Goal: Task Accomplishment & Management: Manage account settings

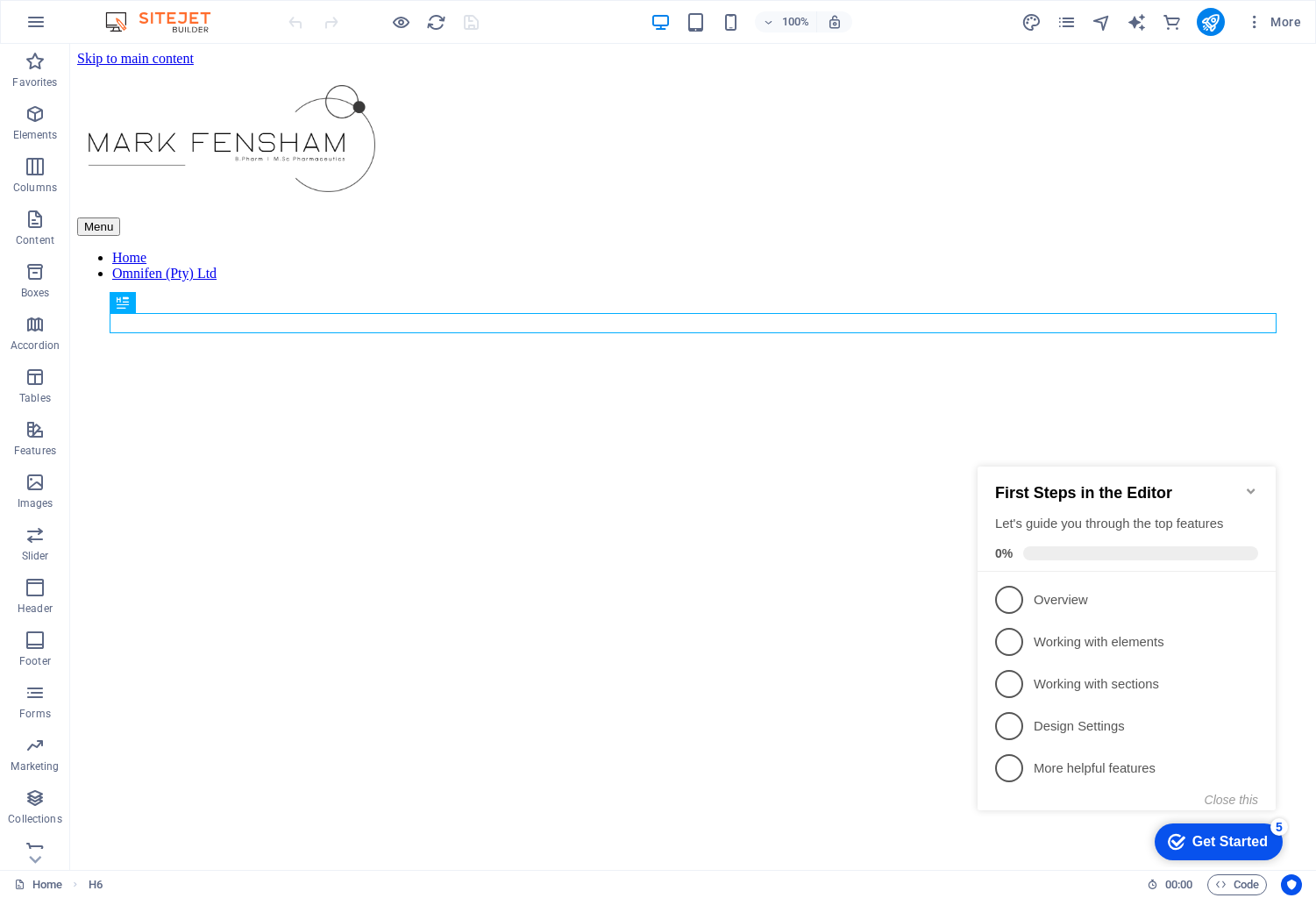
scroll to position [473, 0]
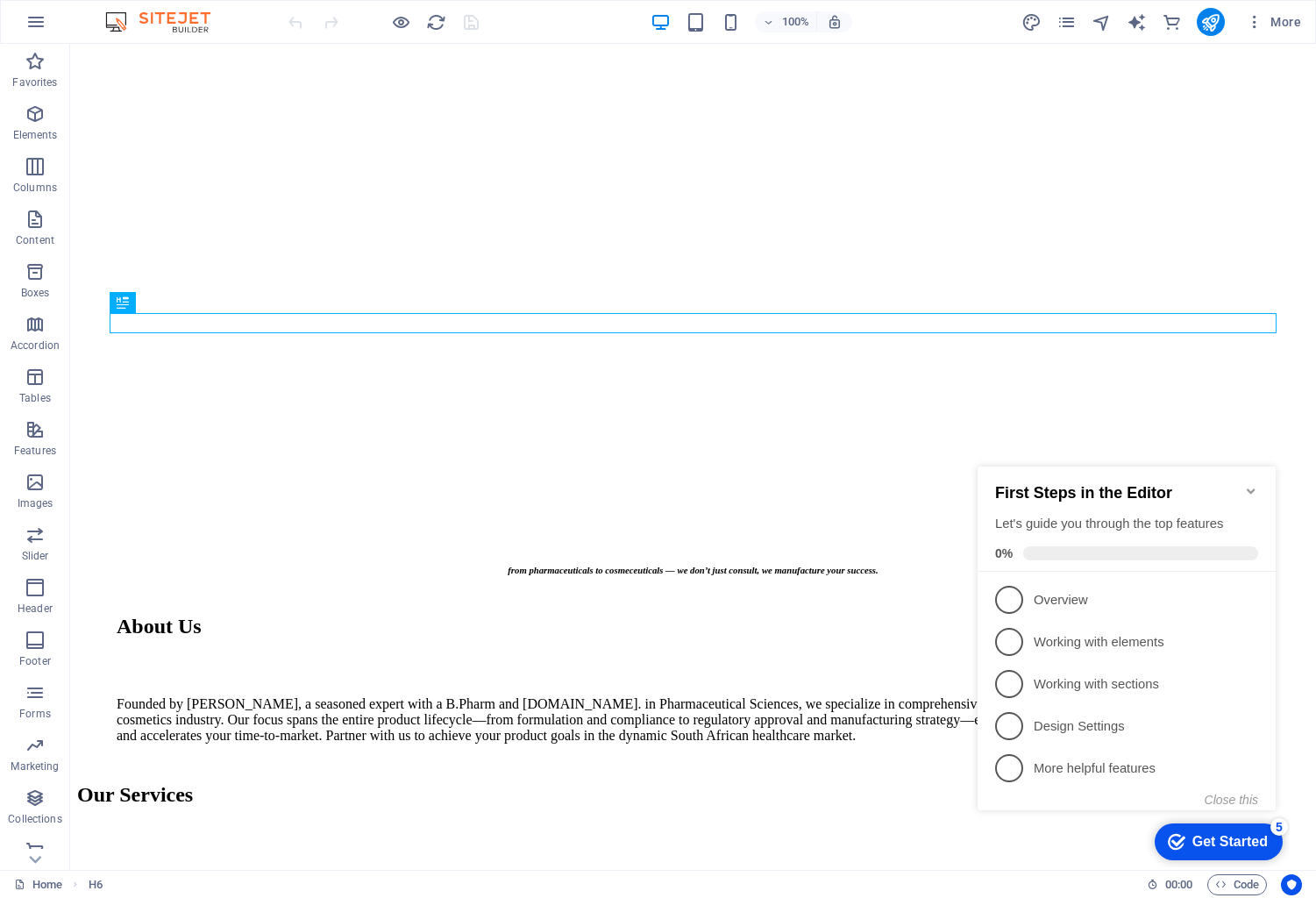
click at [1248, 487] on icon "Minimize checklist" at bounding box center [1251, 491] width 14 height 14
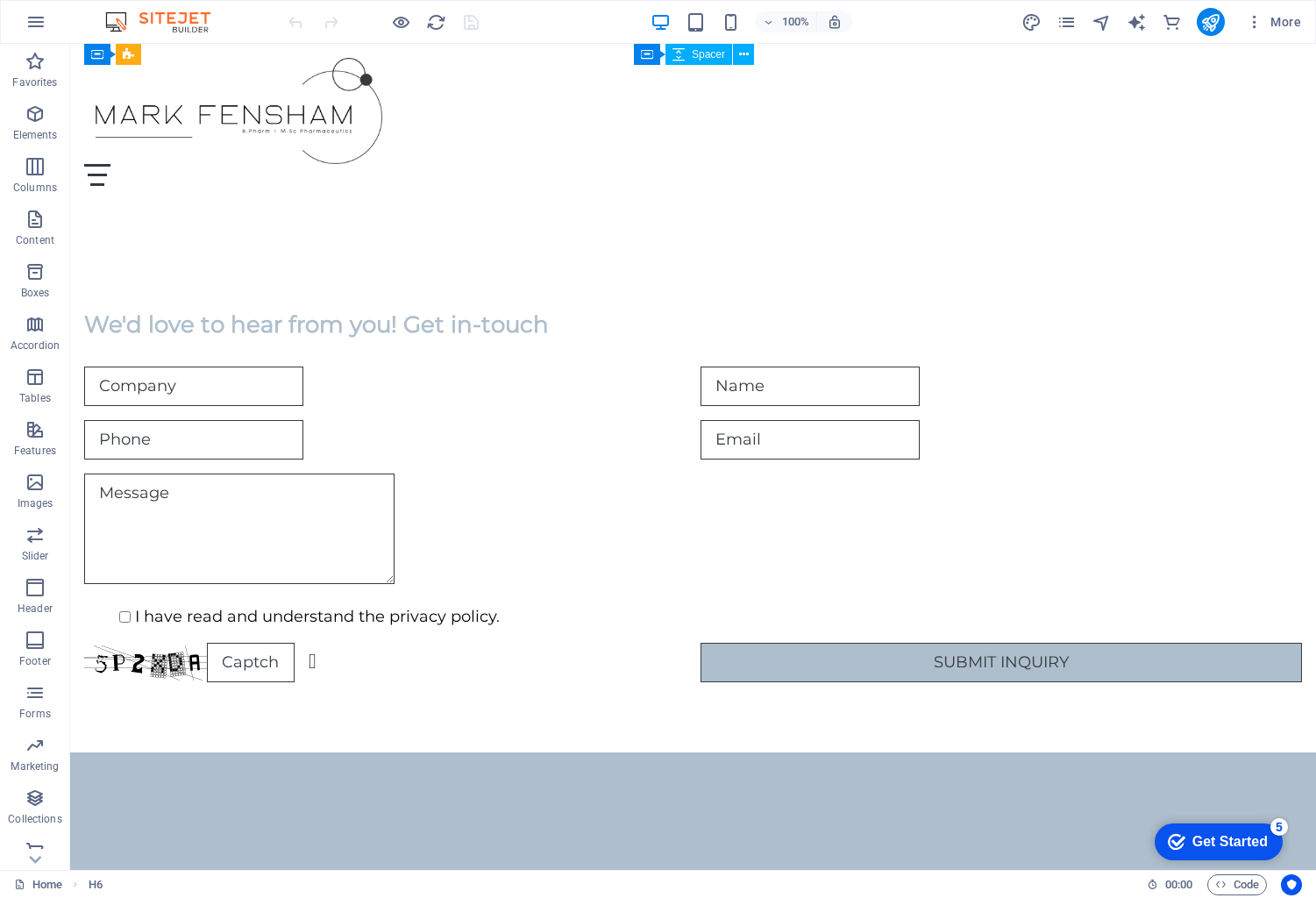
scroll to position [2749, 0]
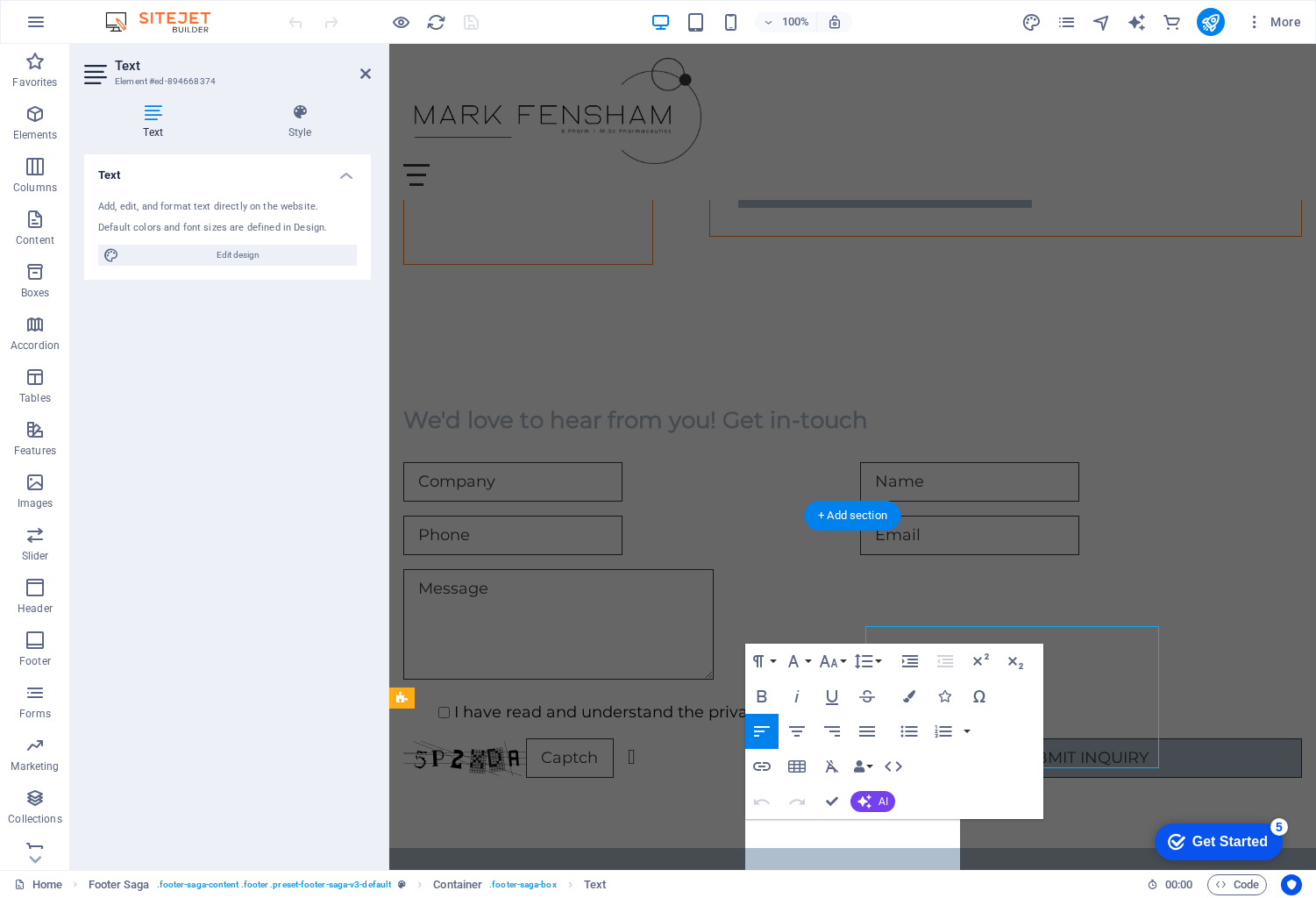
scroll to position [2710, 0]
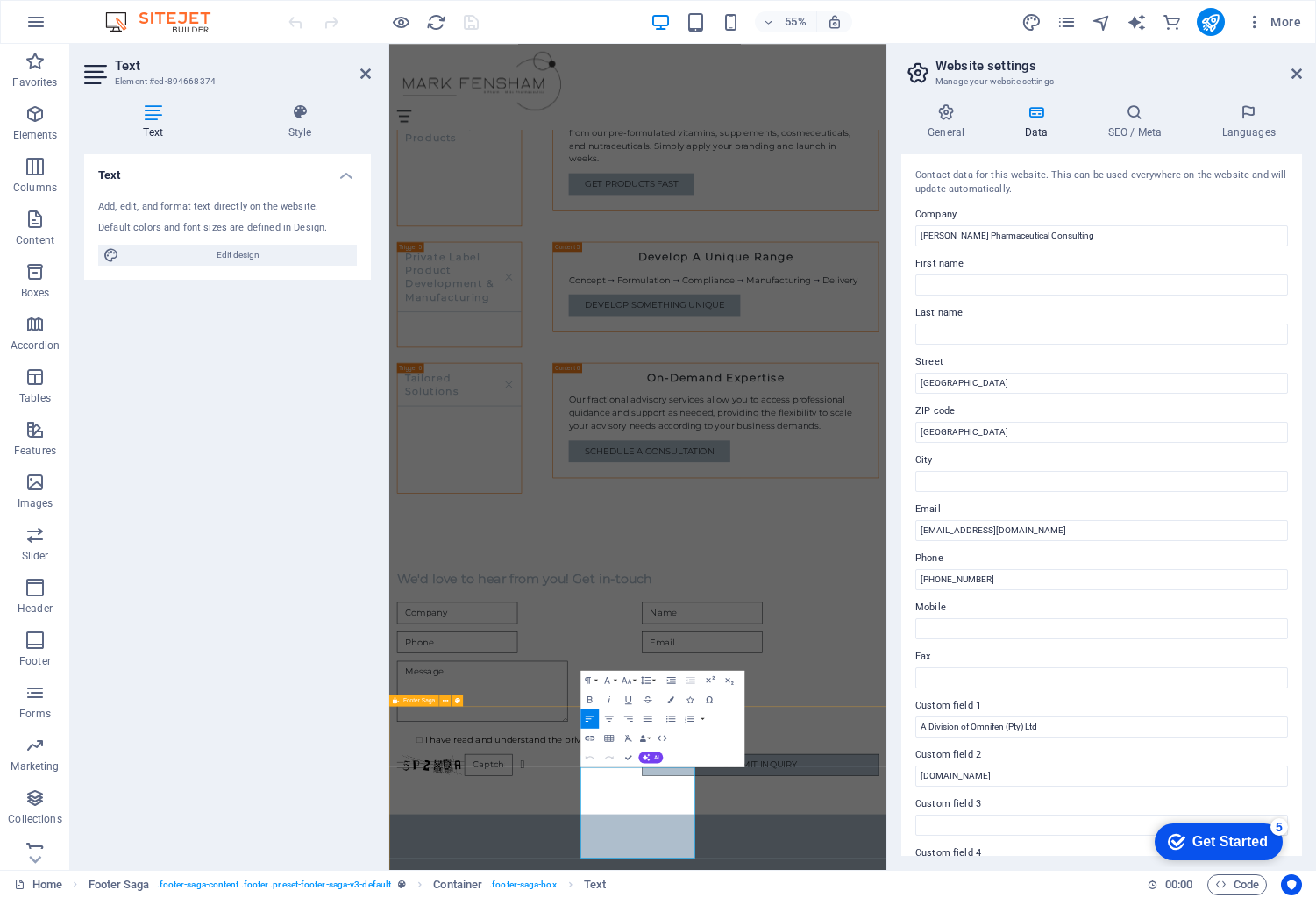
scroll to position [2768, 0]
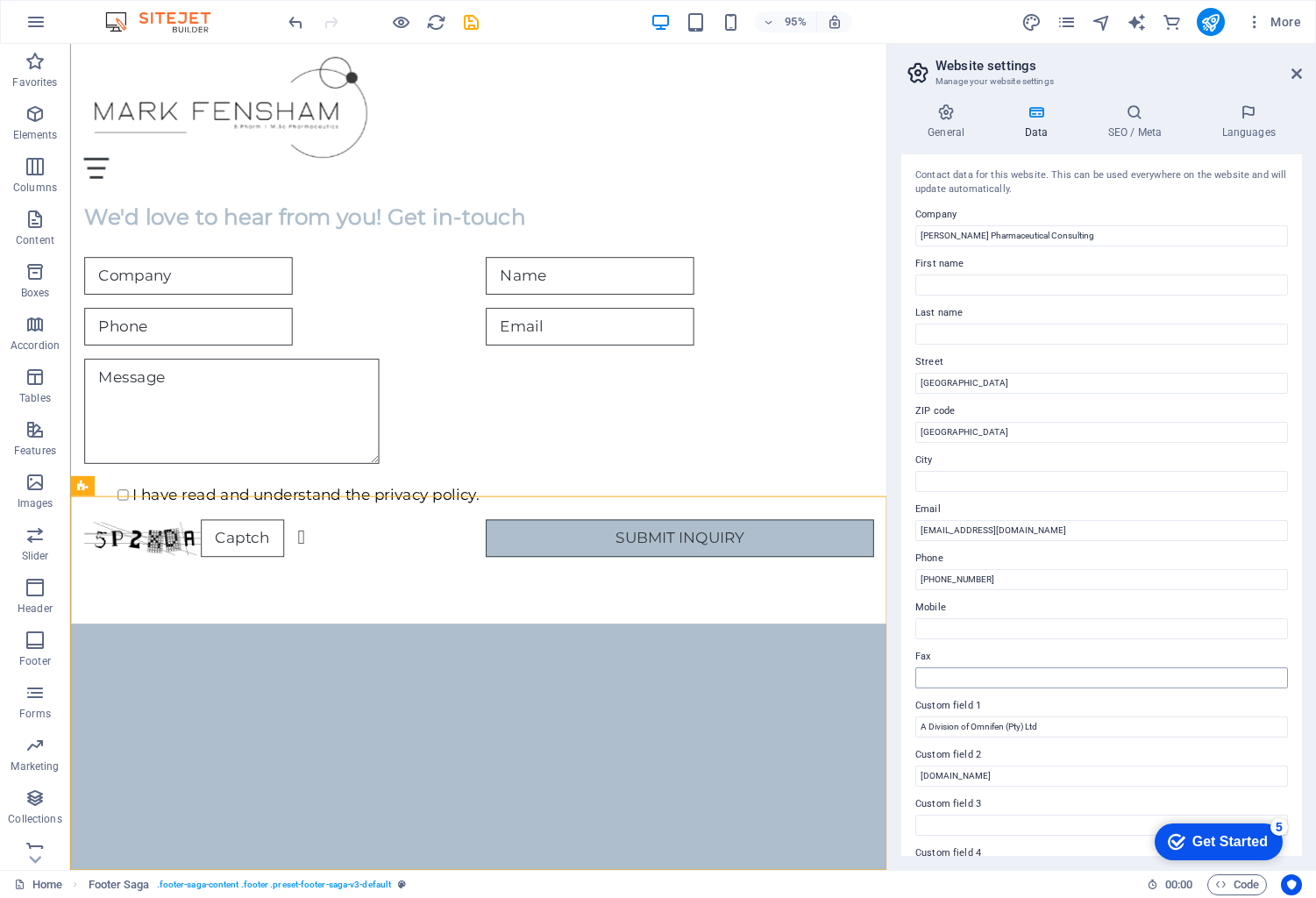
scroll to position [0, 0]
click at [1143, 111] on icon at bounding box center [1135, 112] width 107 height 18
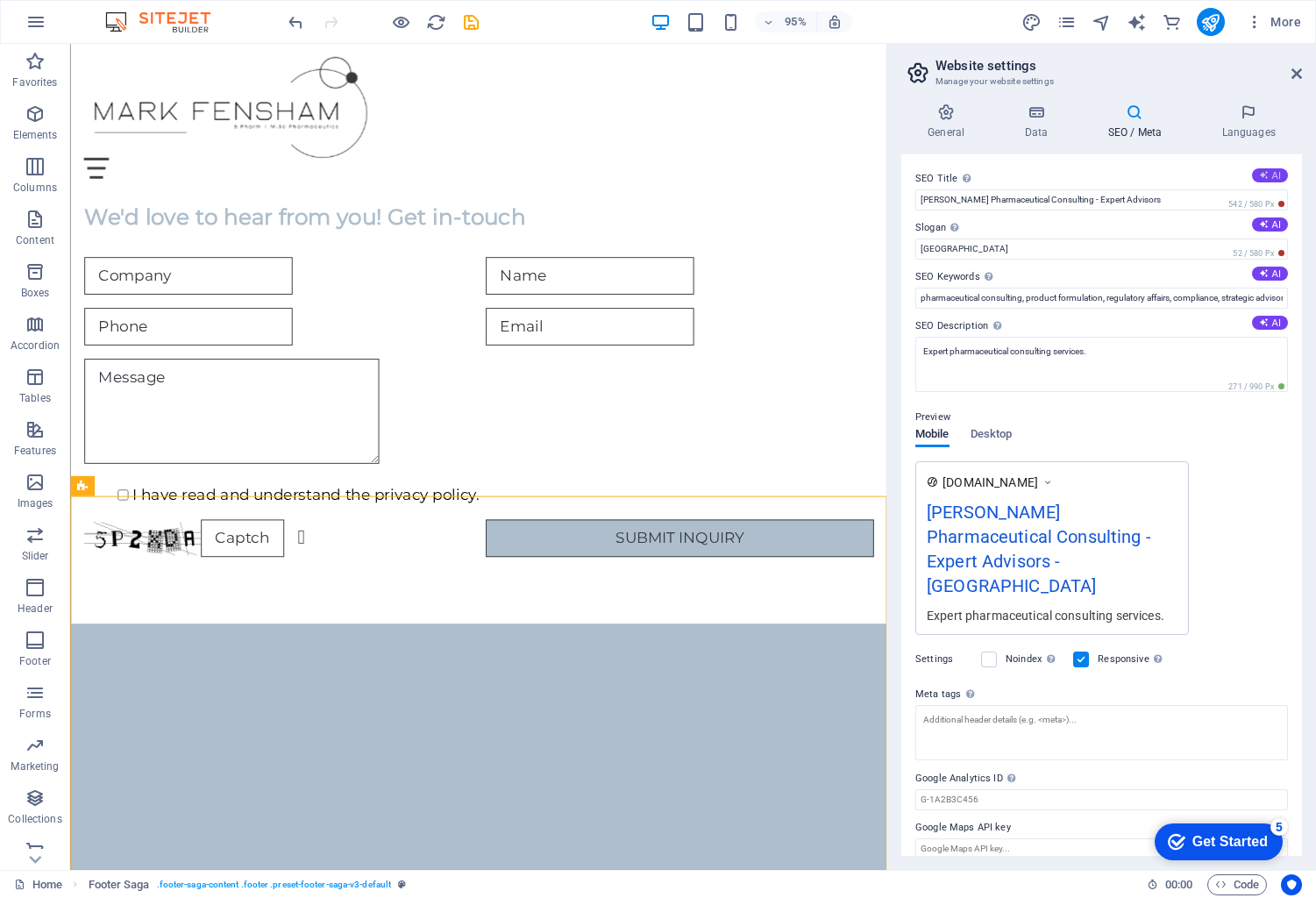
click at [1276, 173] on button "AI" at bounding box center [1270, 175] width 36 height 14
type input "Pharma & Cosmeceutical Solutions"
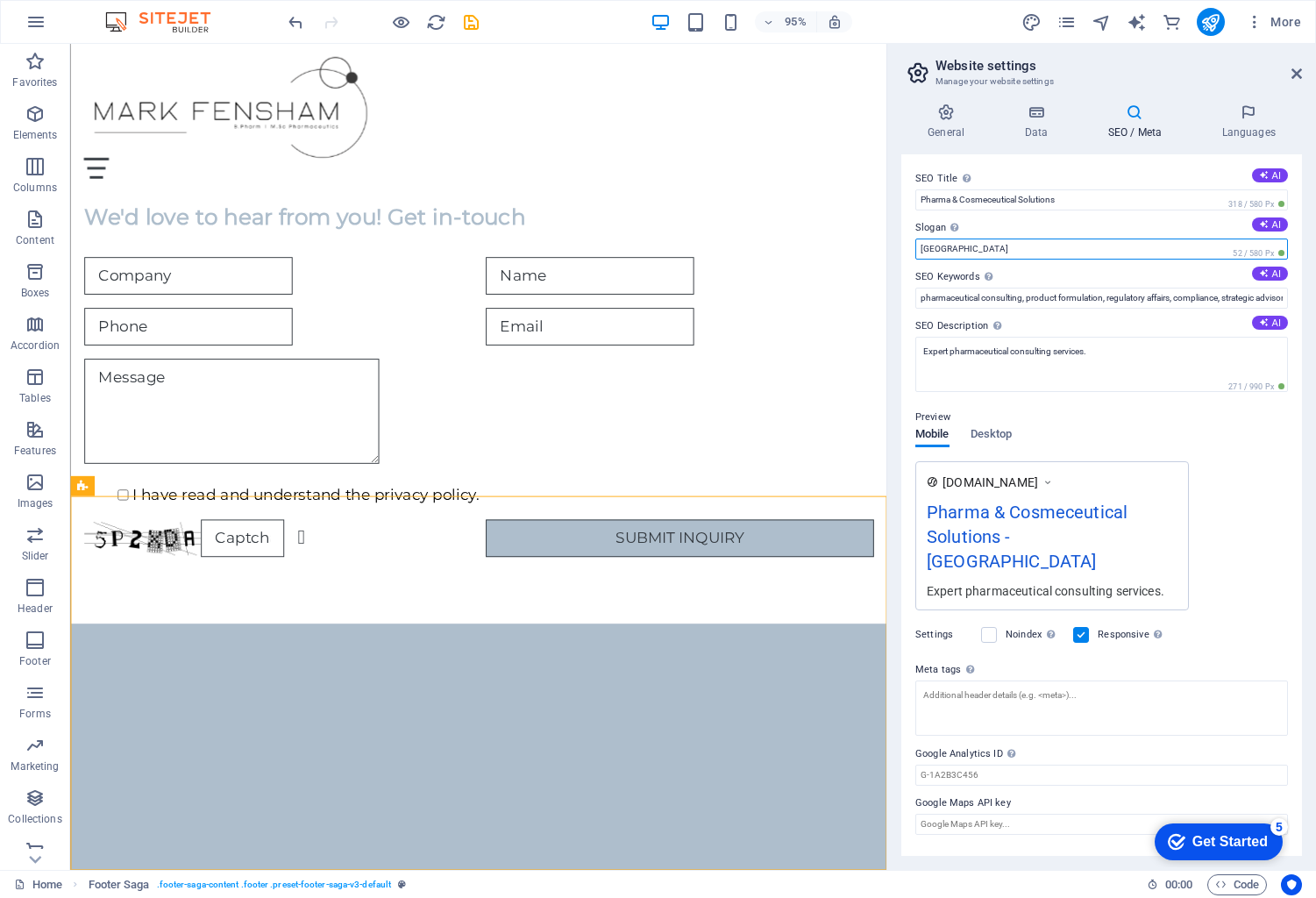
click at [1091, 253] on input "[GEOGRAPHIC_DATA]" at bounding box center [1102, 249] width 372 height 21
click at [1260, 227] on icon at bounding box center [1264, 224] width 9 height 9
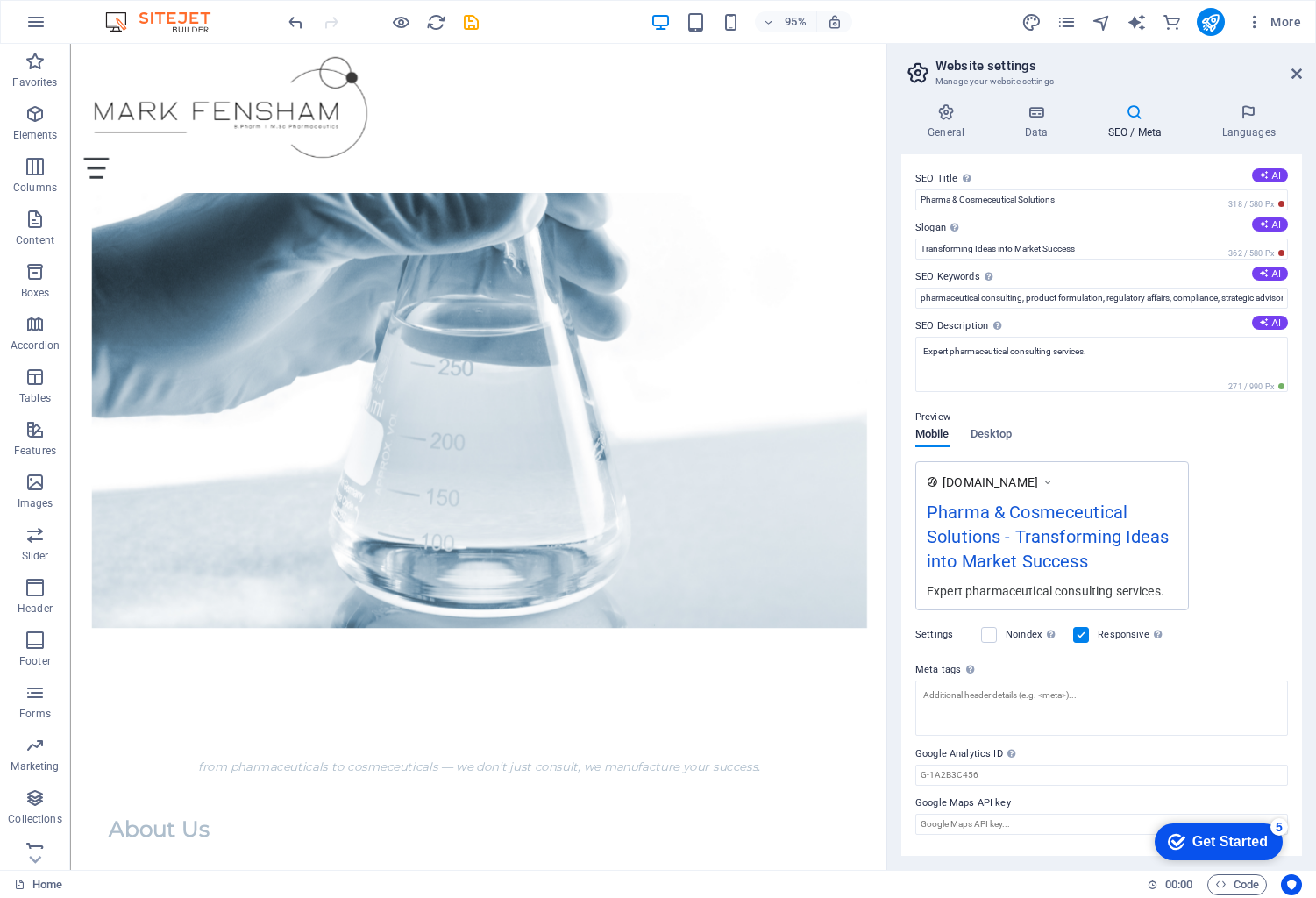
scroll to position [290, 0]
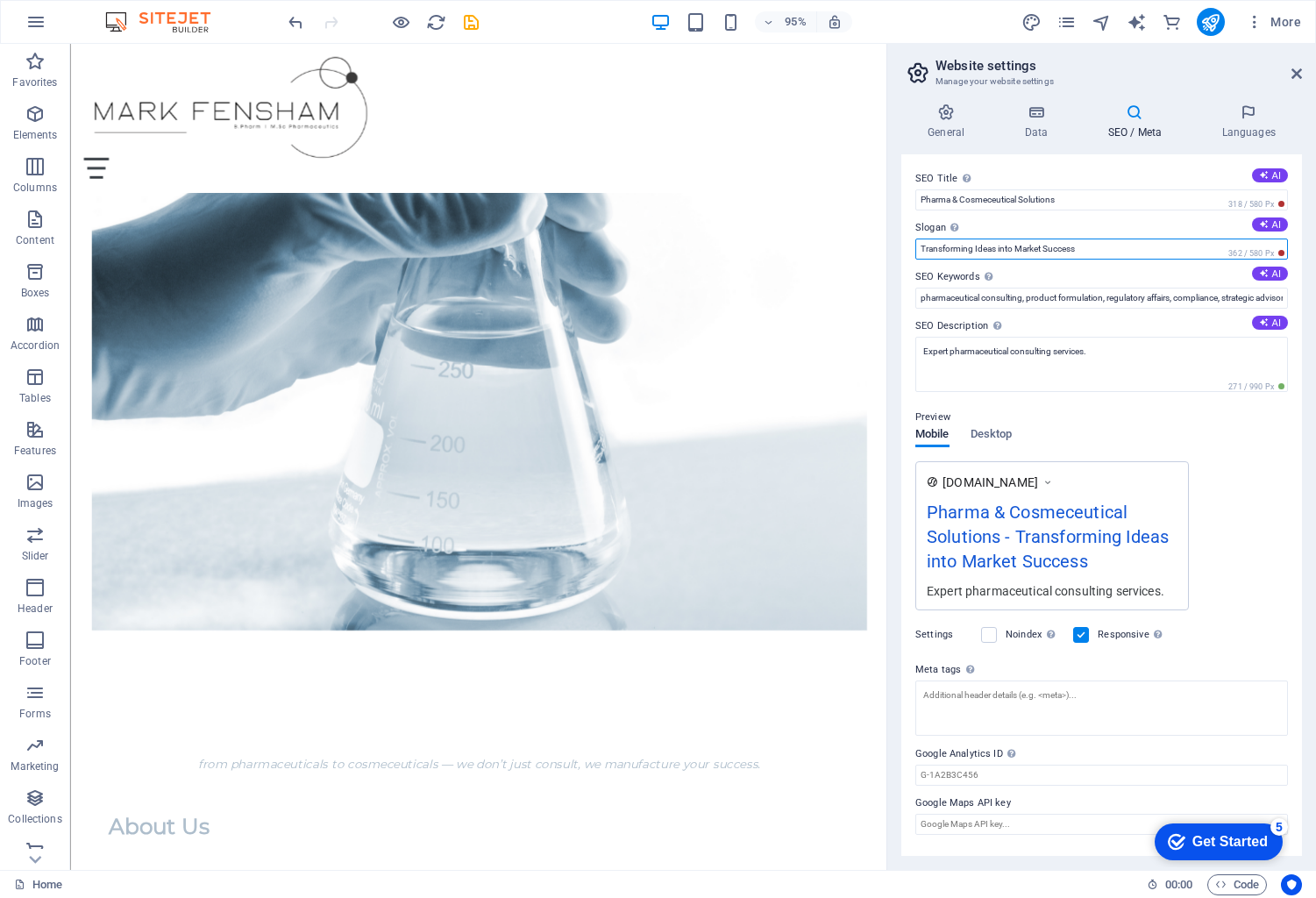
drag, startPoint x: 1105, startPoint y: 248, endPoint x: 890, endPoint y: 251, distance: 215.0
click at [890, 251] on aside "Website settings Manage your website settings General Data SEO / Meta Languages…" at bounding box center [1101, 457] width 430 height 827
type input "Manufacturing your success"
click at [1275, 279] on button "AI" at bounding box center [1270, 274] width 36 height 14
type input "pharmaceutical consulting, cosmeceutical manufacturing, product formulation ser…"
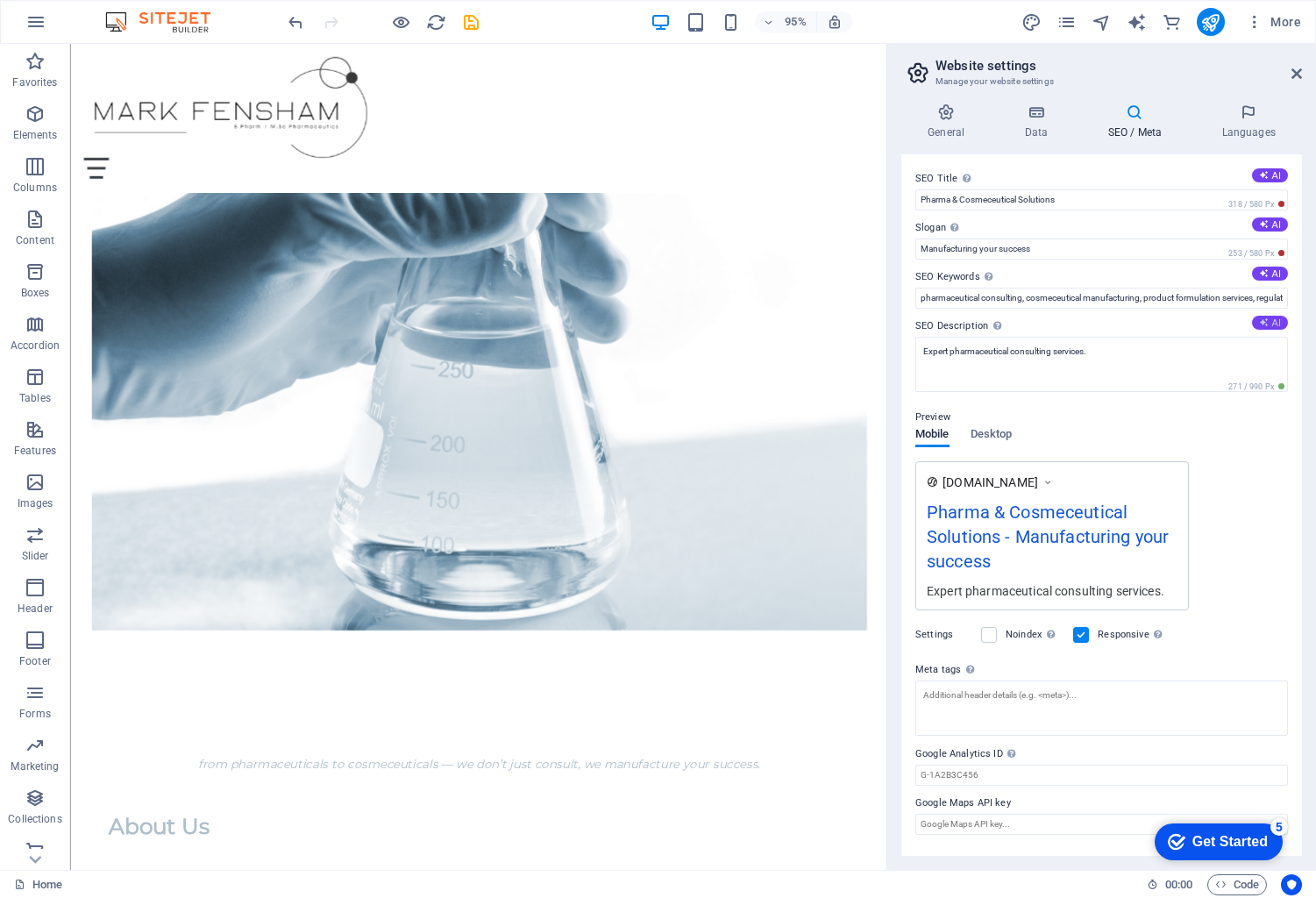
click at [1261, 325] on icon at bounding box center [1264, 323] width 9 height 9
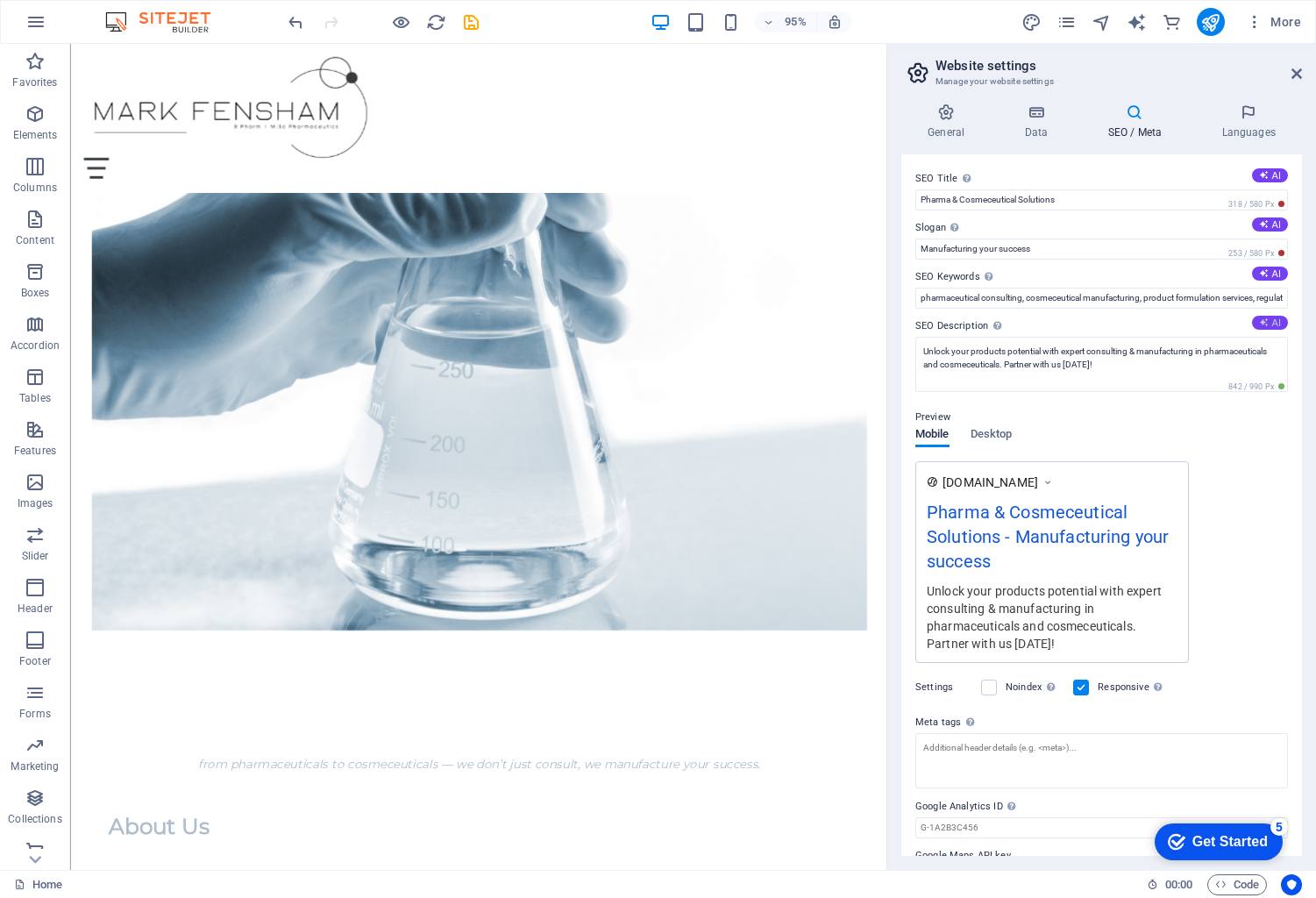
click at [1261, 324] on icon at bounding box center [1264, 323] width 9 height 9
type textarea "Transform your ideas into successful products! From consulting to manufacturing…"
click at [948, 132] on h4 "General" at bounding box center [949, 121] width 97 height 37
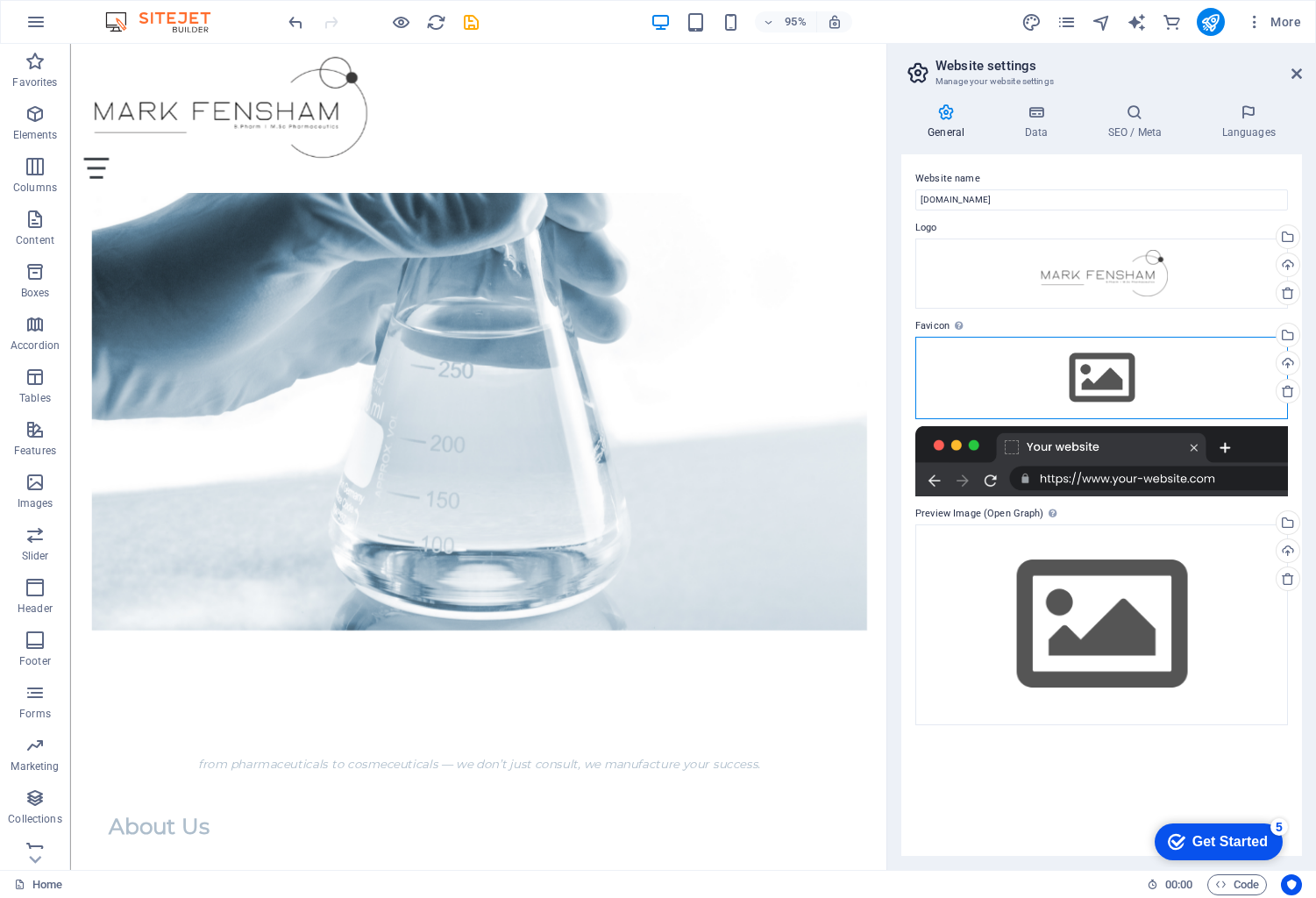
click at [1046, 344] on div "Drag files here, click to choose files or select files from Files or our free s…" at bounding box center [1102, 378] width 372 height 83
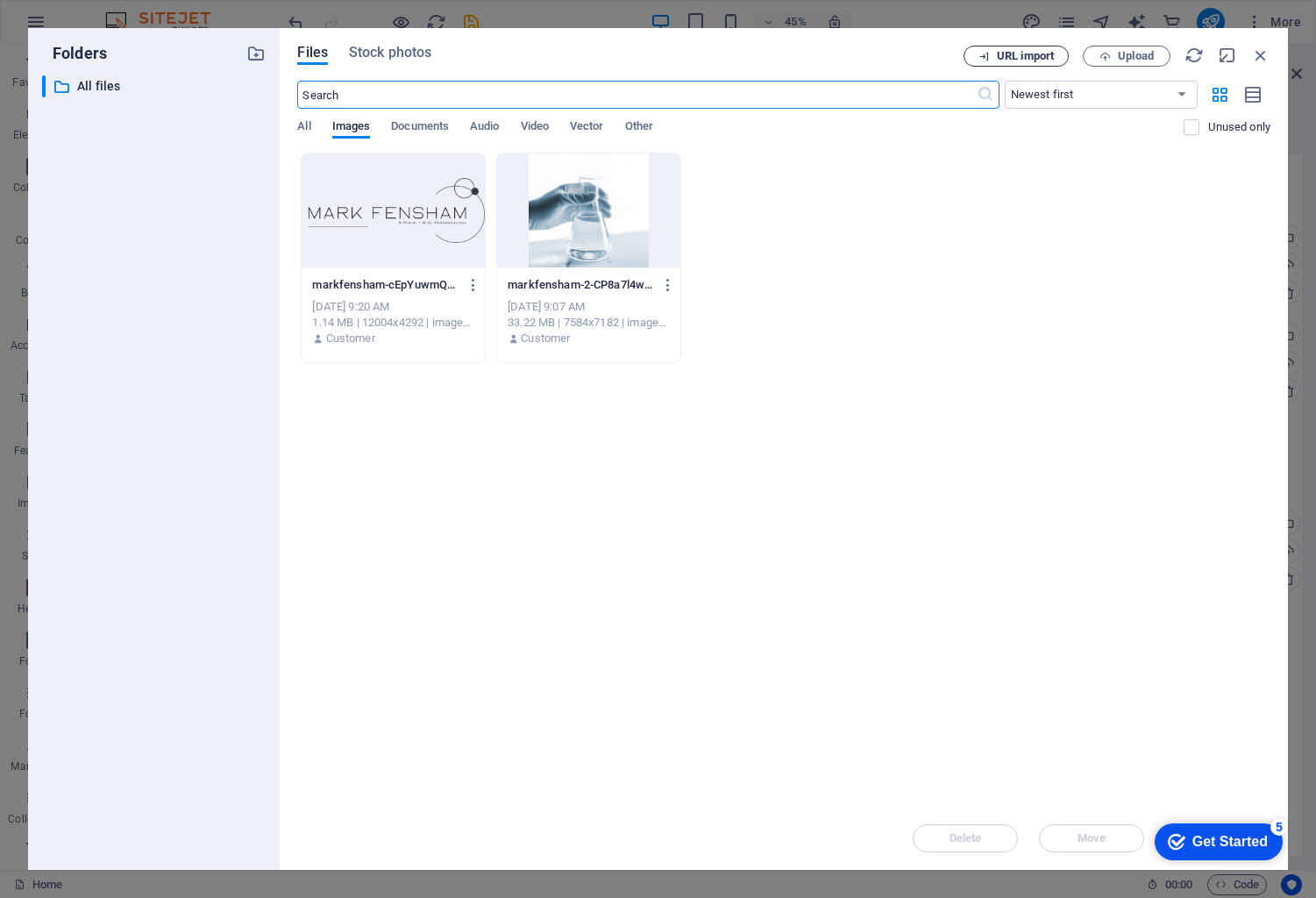
click at [1048, 51] on span "URL import" at bounding box center [1026, 55] width 57 height 10
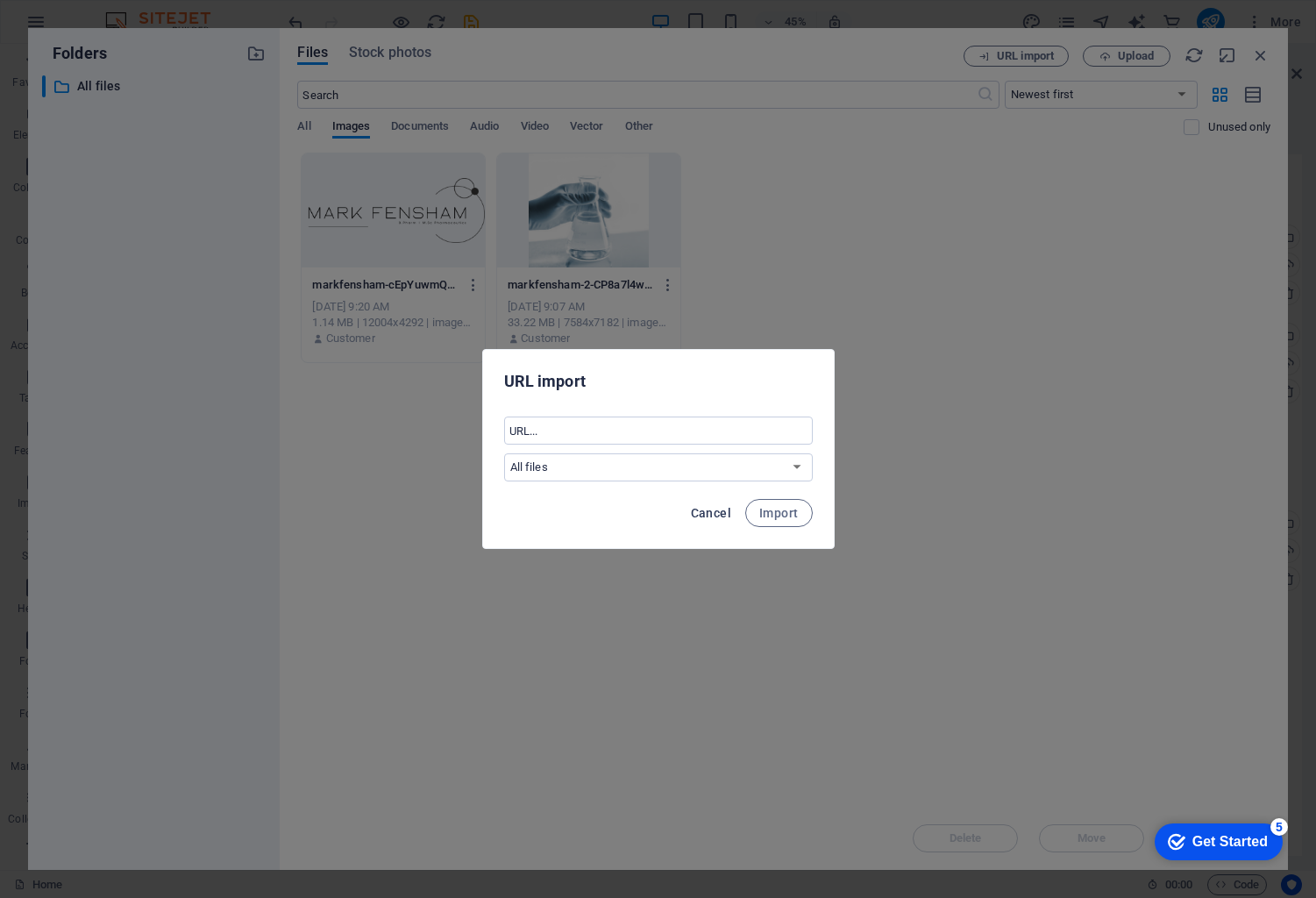
click at [724, 522] on button "Cancel" at bounding box center [712, 513] width 55 height 28
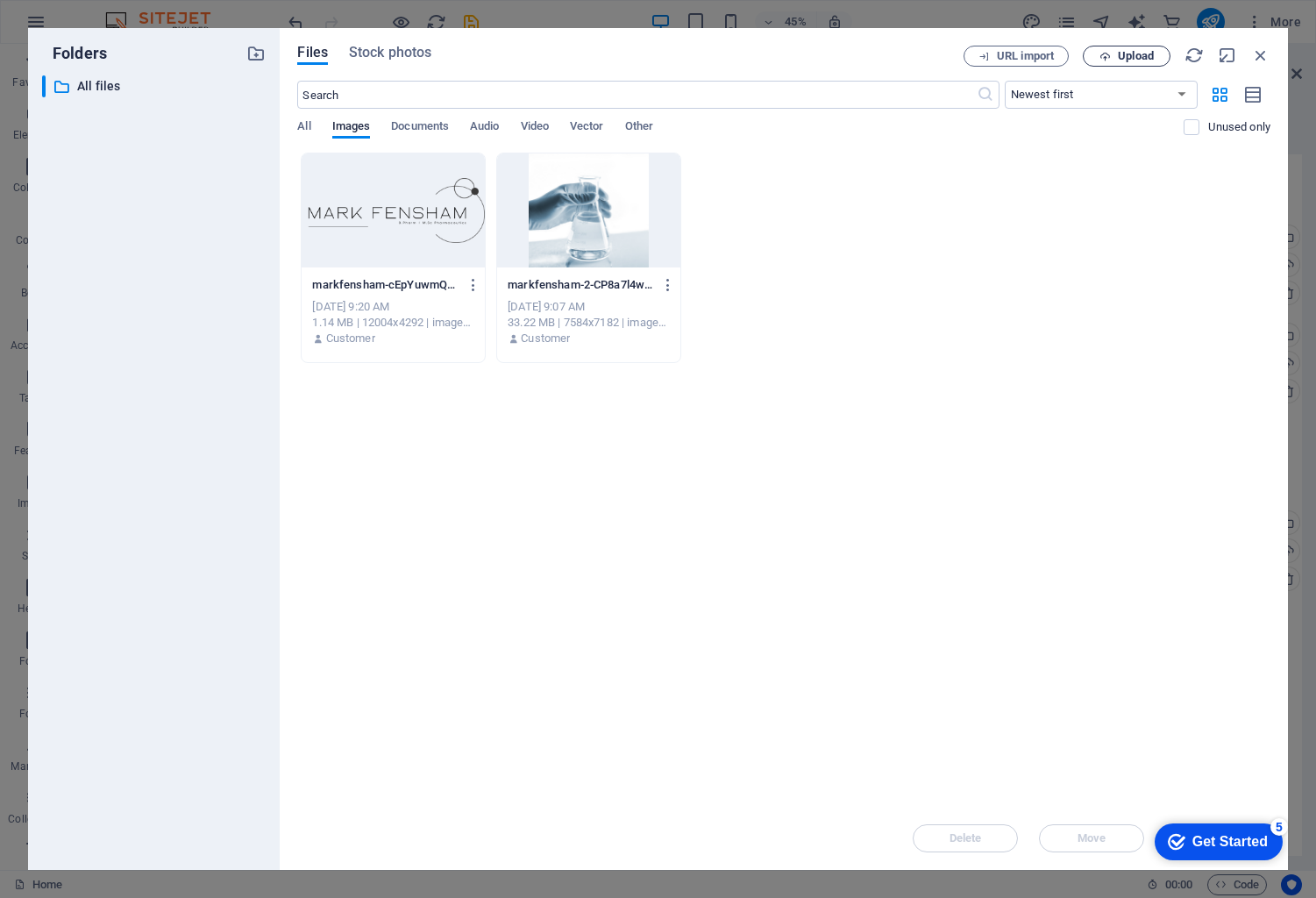
click at [1124, 51] on span "Upload" at bounding box center [1136, 55] width 36 height 10
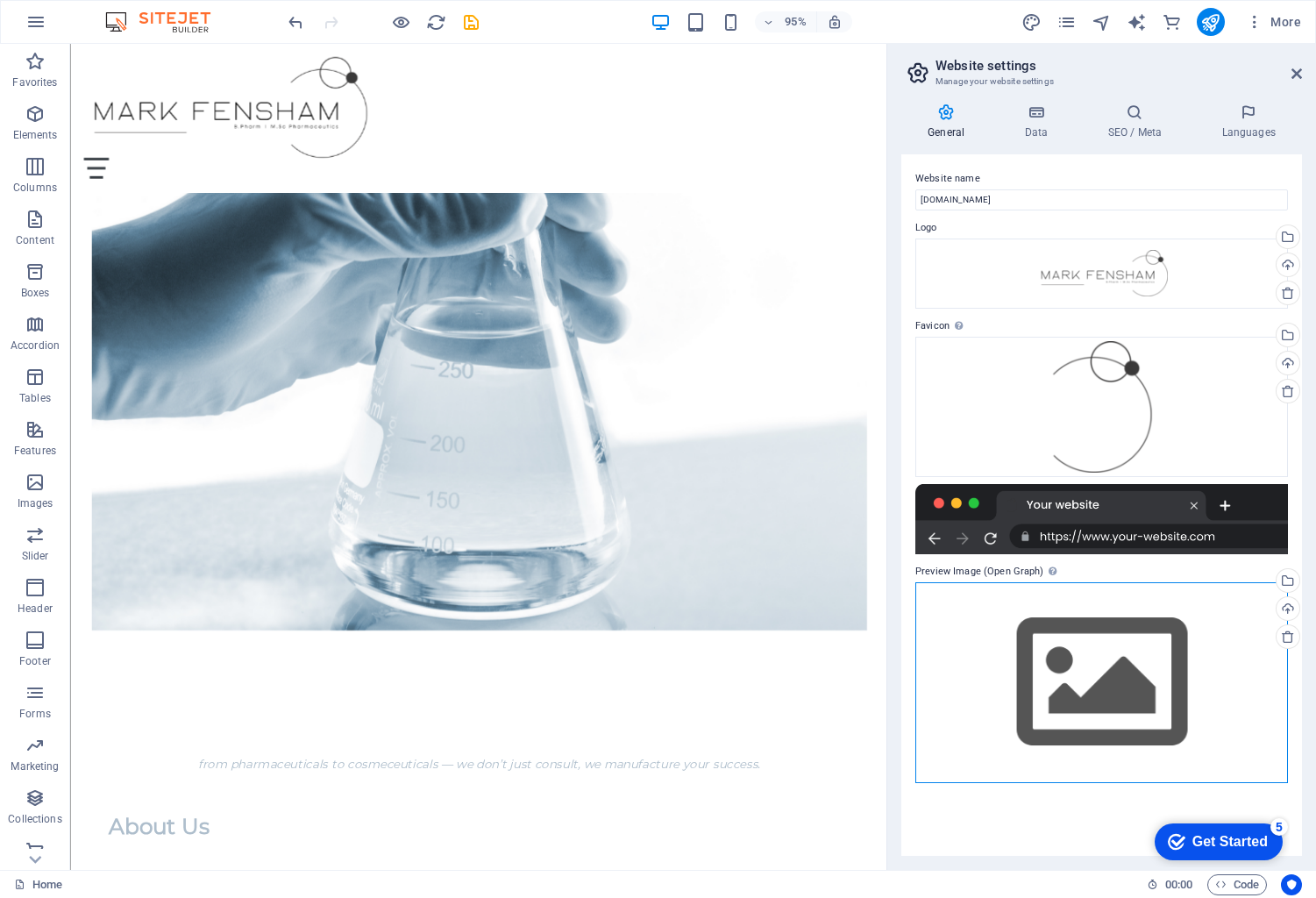
click at [1058, 641] on div "Drag files here, click to choose files or select files from Files or our free s…" at bounding box center [1102, 683] width 372 height 201
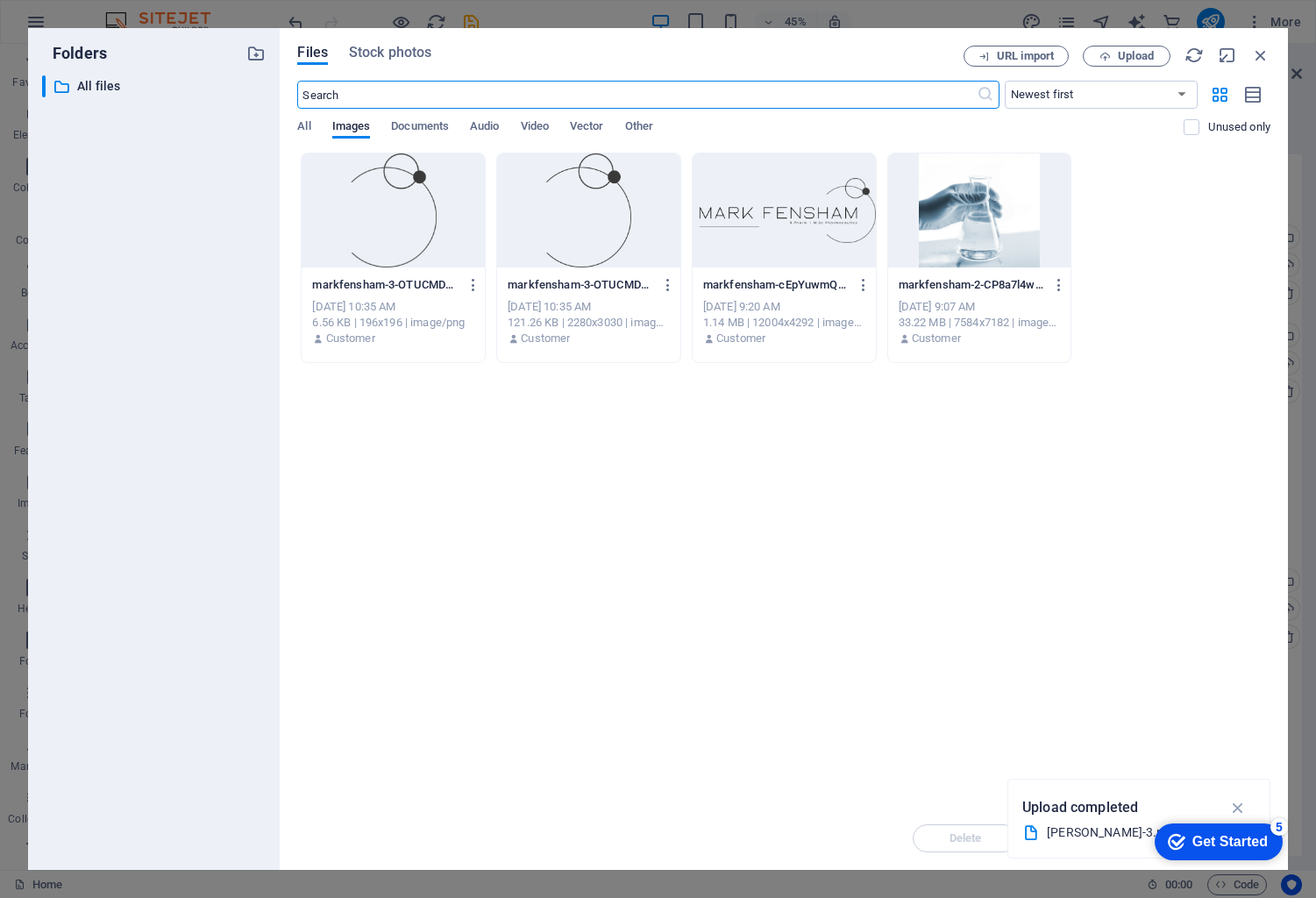
click at [1010, 245] on div at bounding box center [979, 210] width 183 height 114
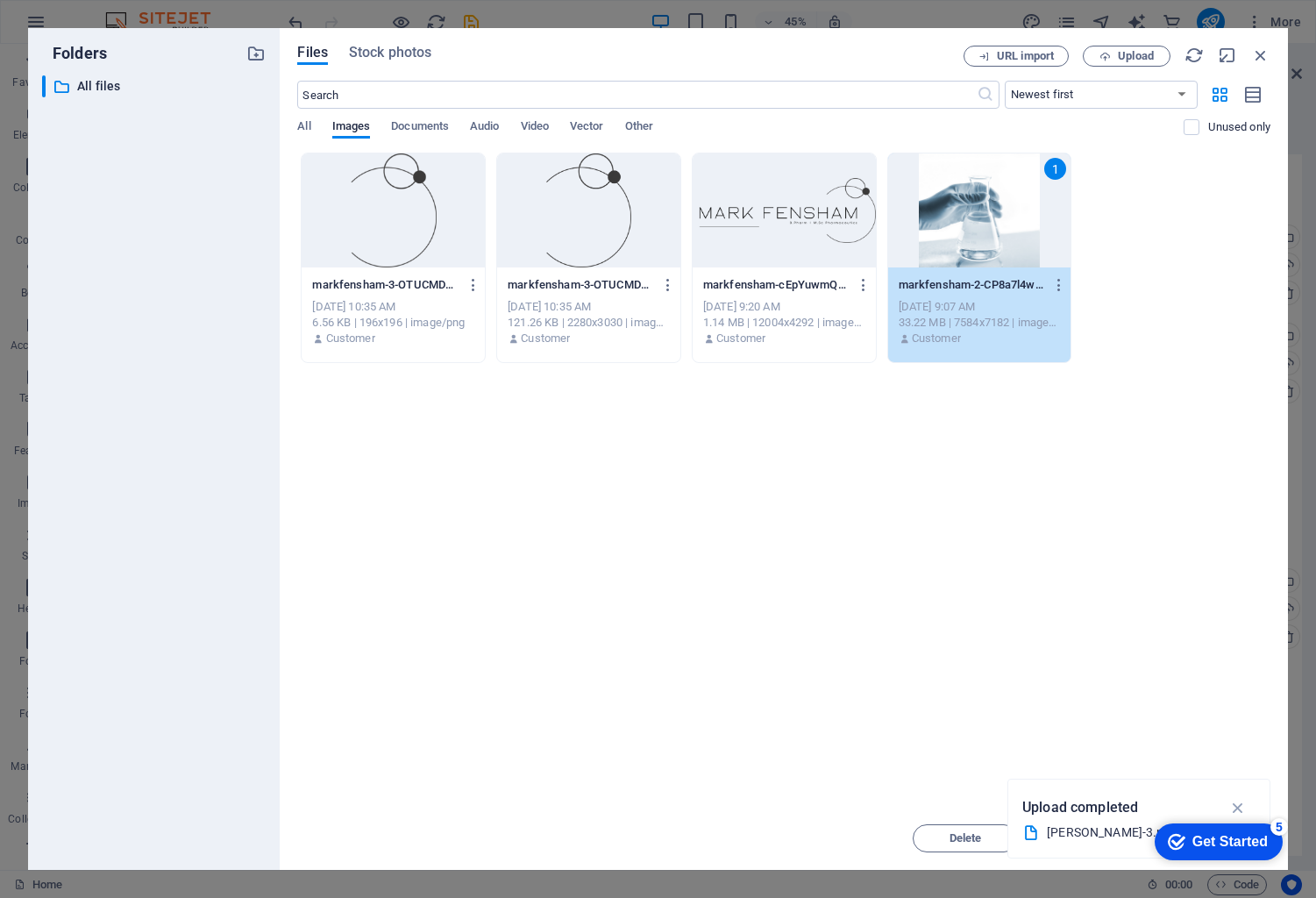
click at [860, 224] on div at bounding box center [784, 210] width 183 height 114
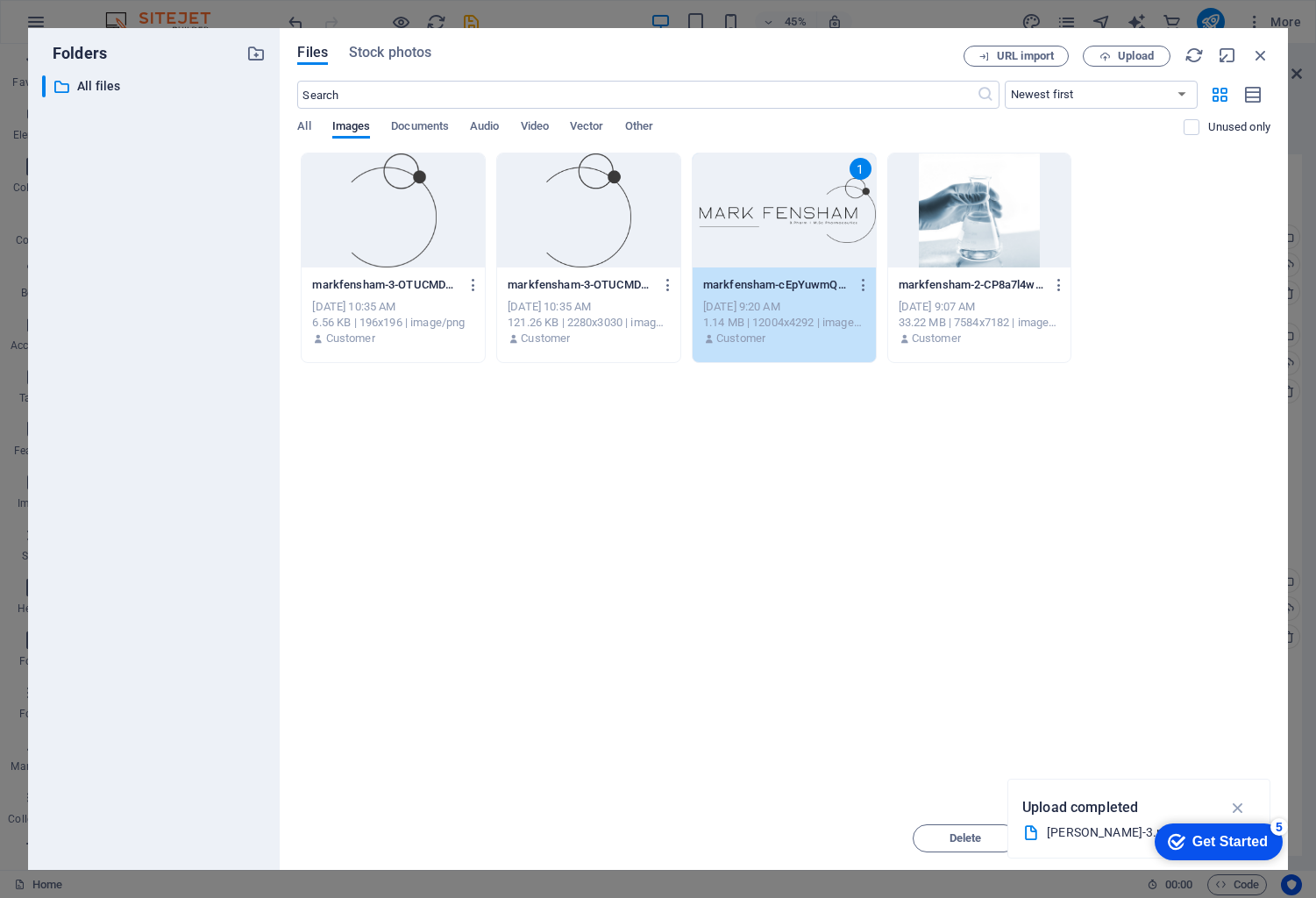
click at [830, 229] on div "1" at bounding box center [784, 210] width 183 height 114
click at [829, 229] on div "1" at bounding box center [784, 210] width 183 height 114
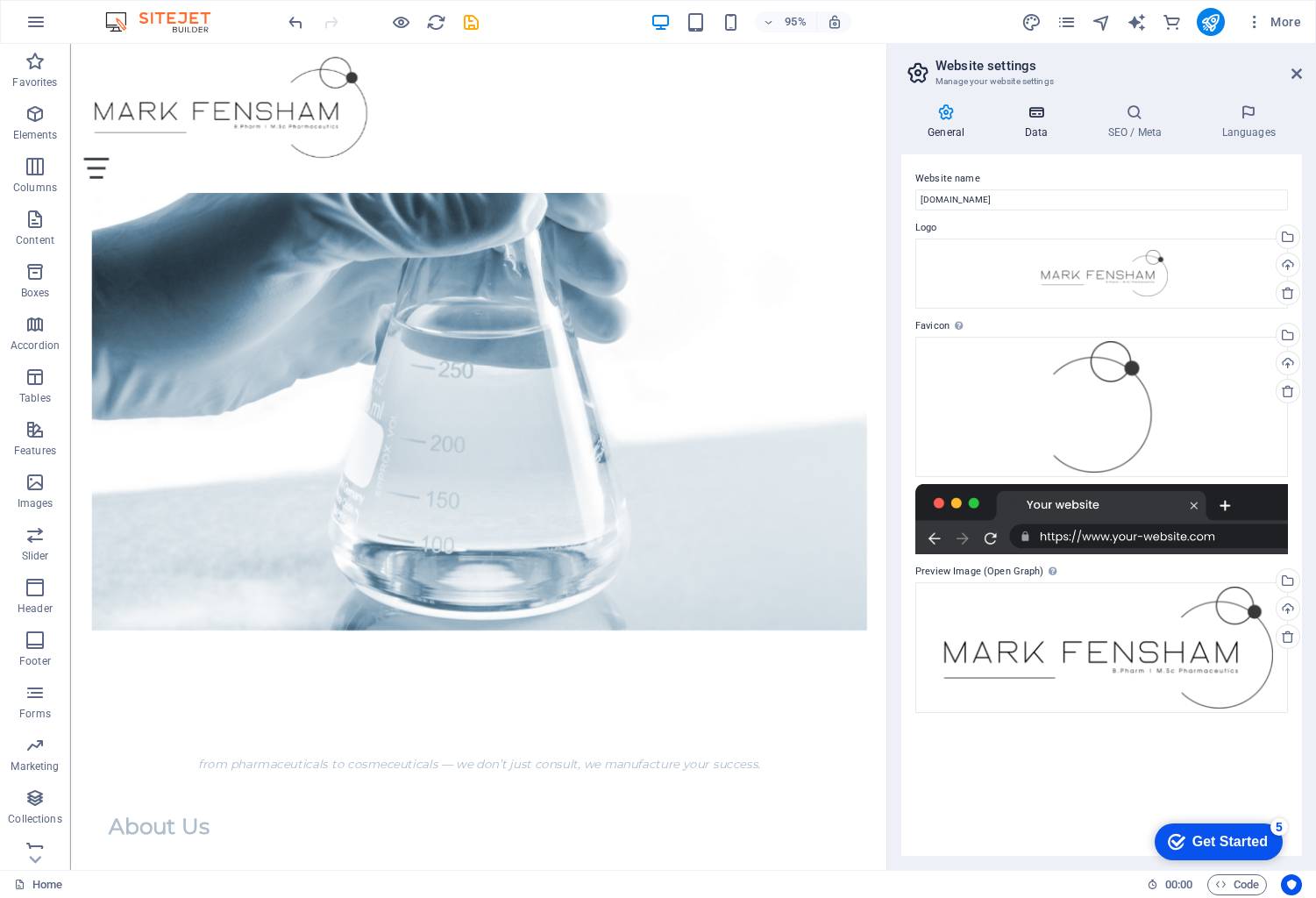
click at [1047, 123] on h4 "Data" at bounding box center [1040, 121] width 84 height 37
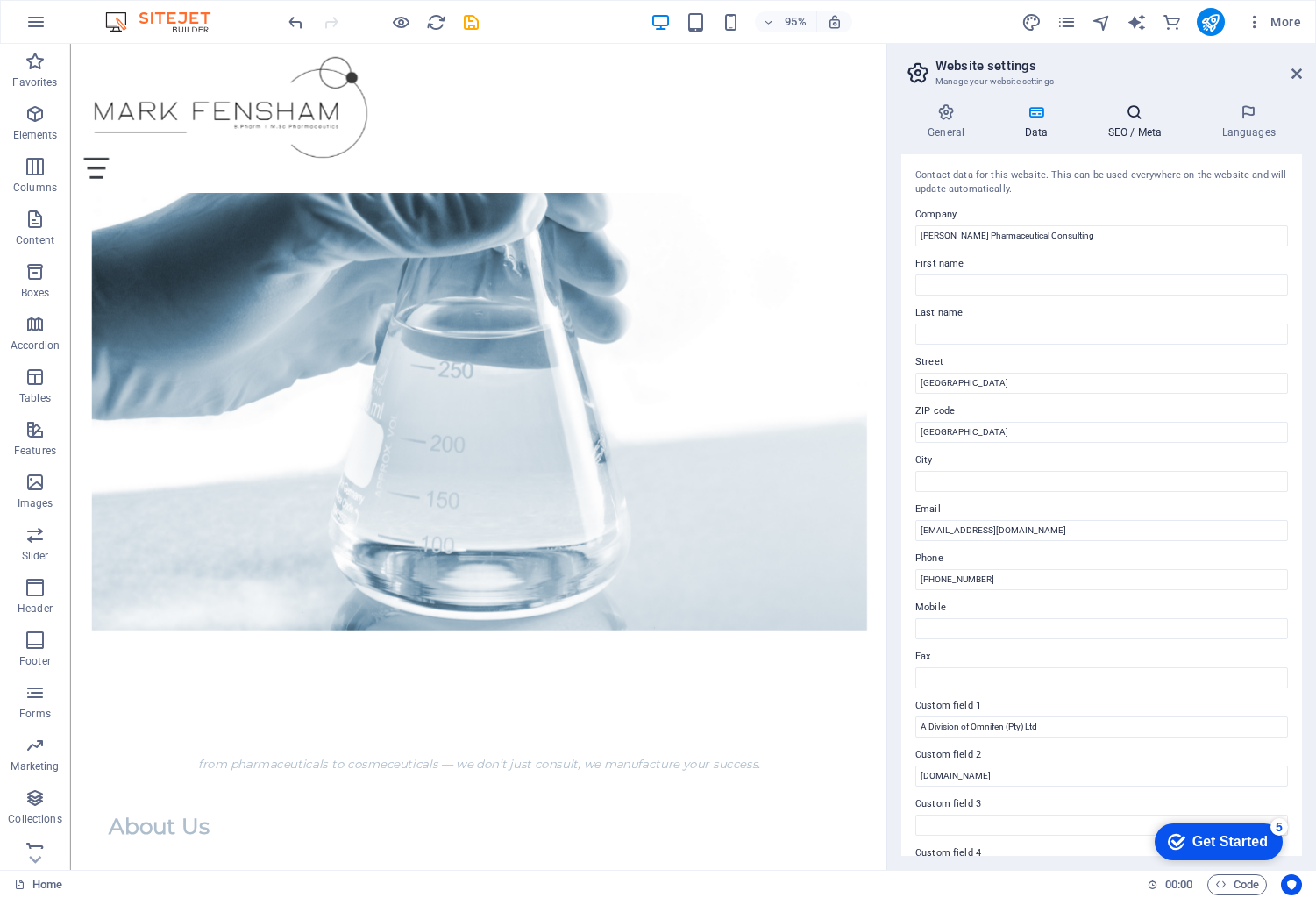
click at [1128, 118] on icon at bounding box center [1135, 112] width 107 height 18
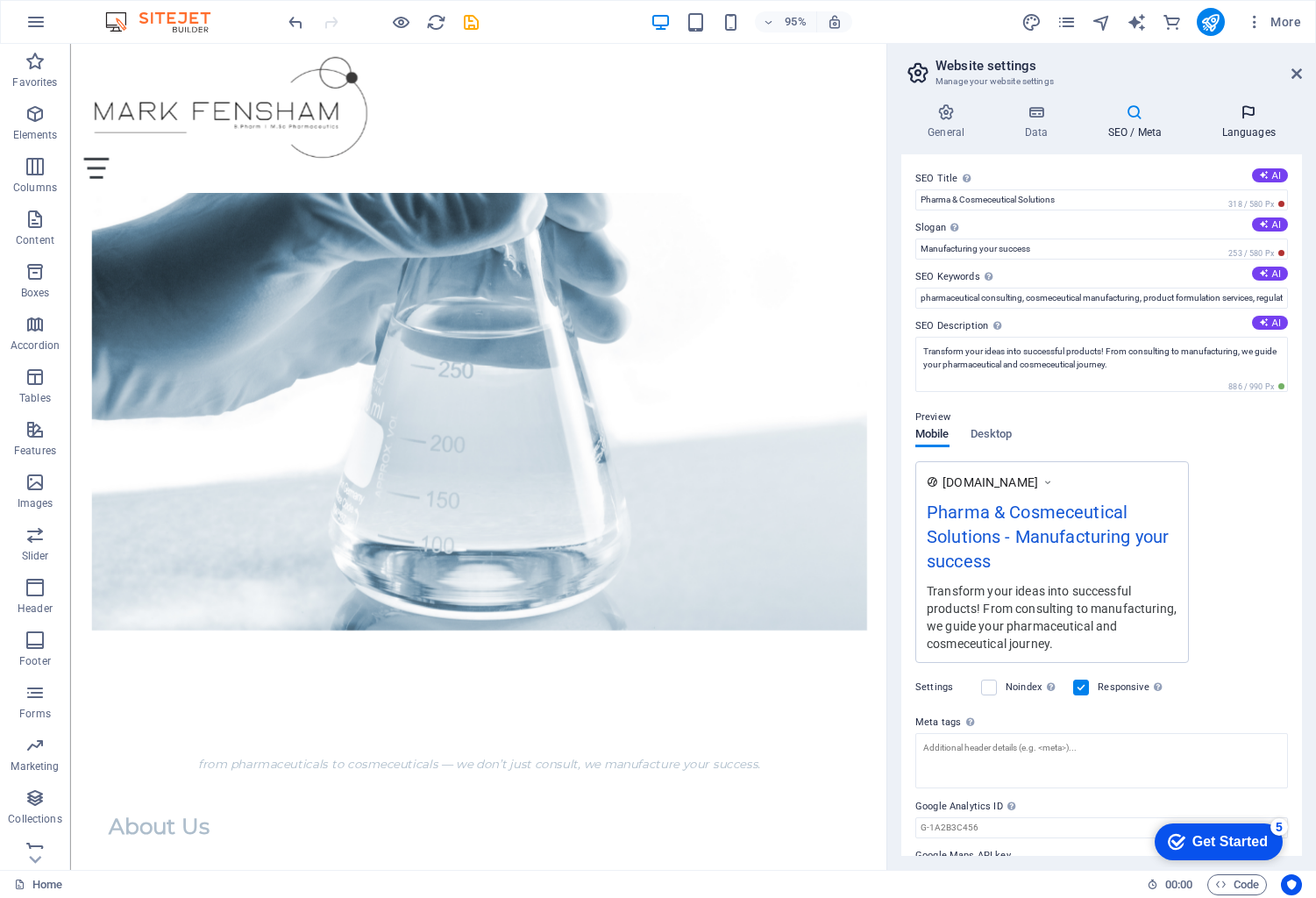
click at [1243, 120] on icon at bounding box center [1249, 112] width 107 height 18
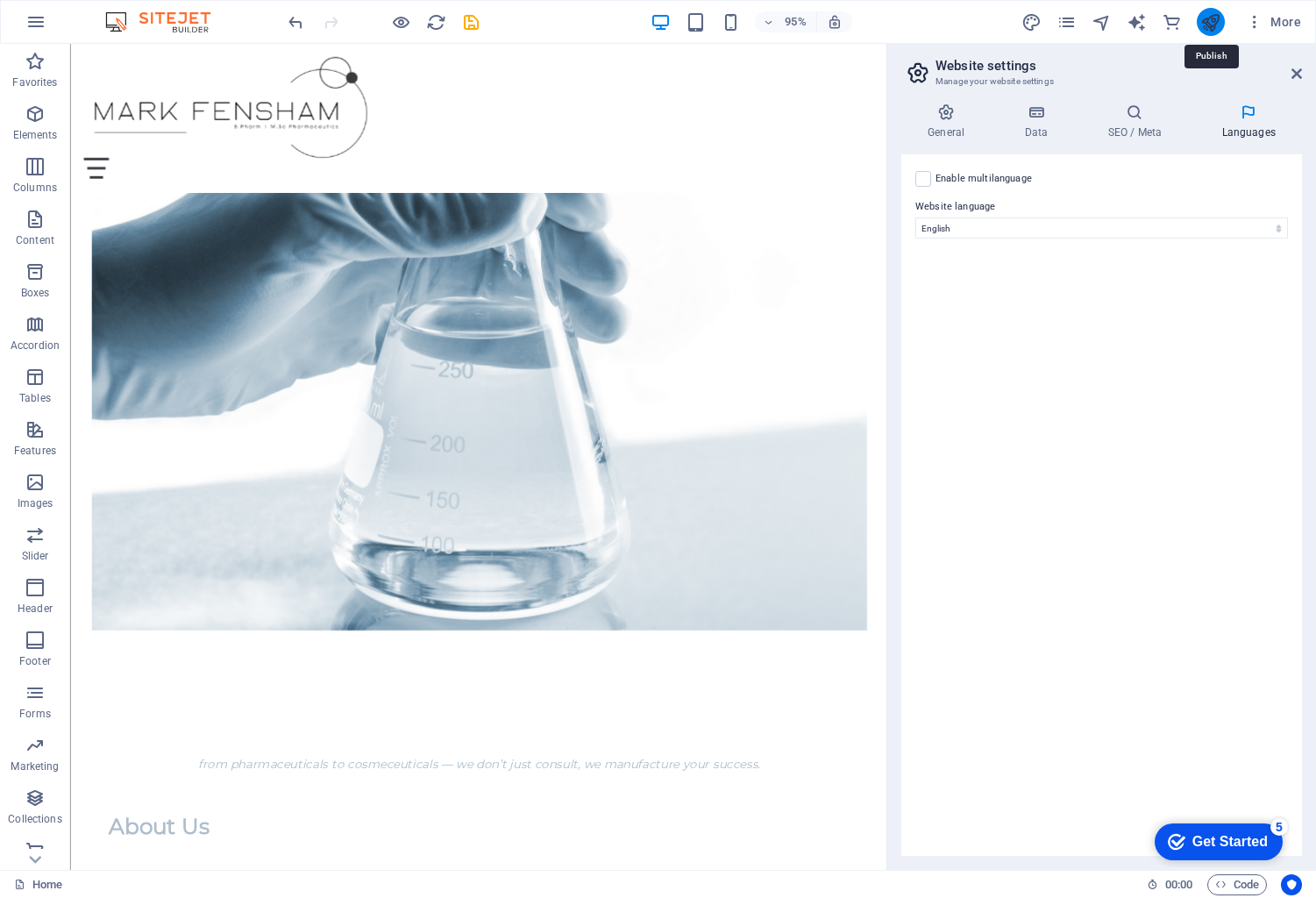
click at [1208, 21] on icon "publish" at bounding box center [1210, 22] width 20 height 20
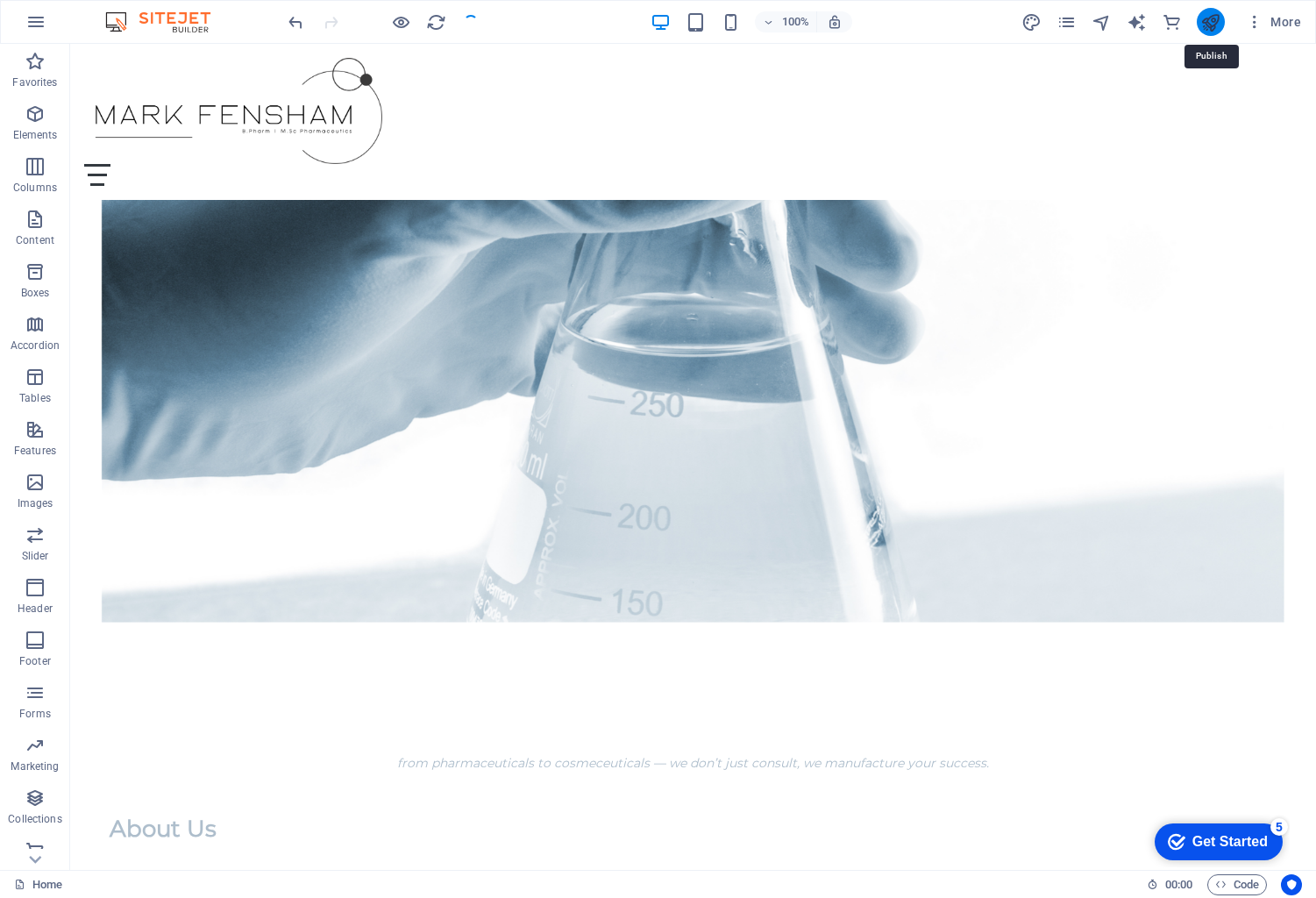
click at [1209, 21] on icon "publish" at bounding box center [1210, 22] width 20 height 20
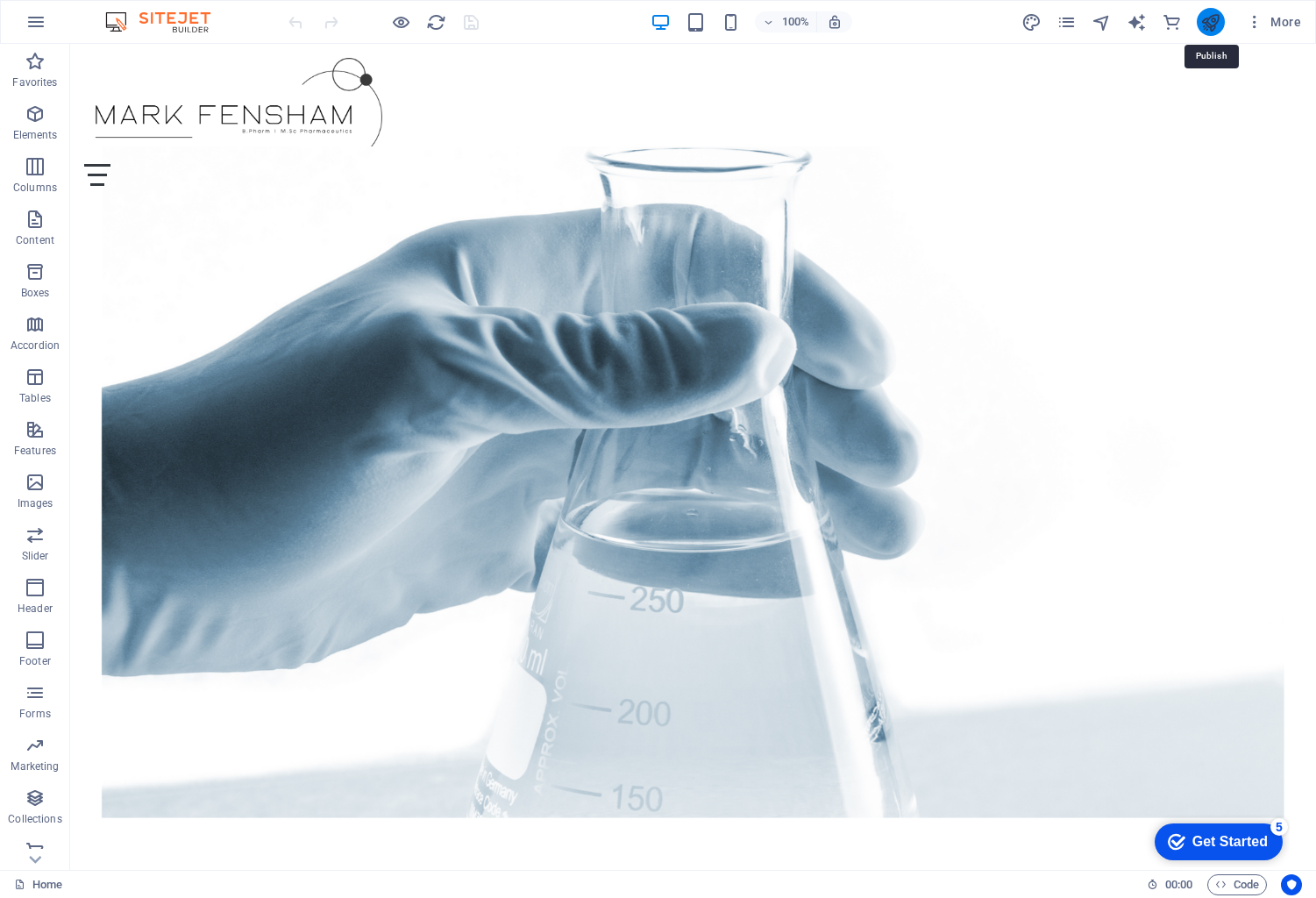
click at [1217, 16] on icon "publish" at bounding box center [1210, 22] width 20 height 20
